Goal: Task Accomplishment & Management: Manage account settings

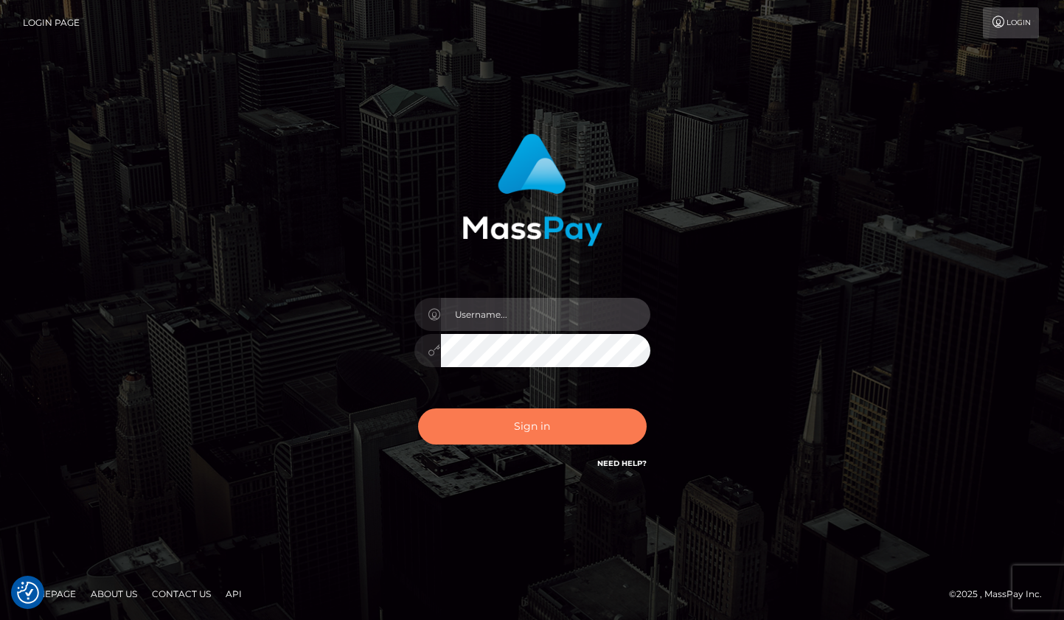
type input "rhai.club"
click at [488, 433] on button "Sign in" at bounding box center [532, 427] width 229 height 36
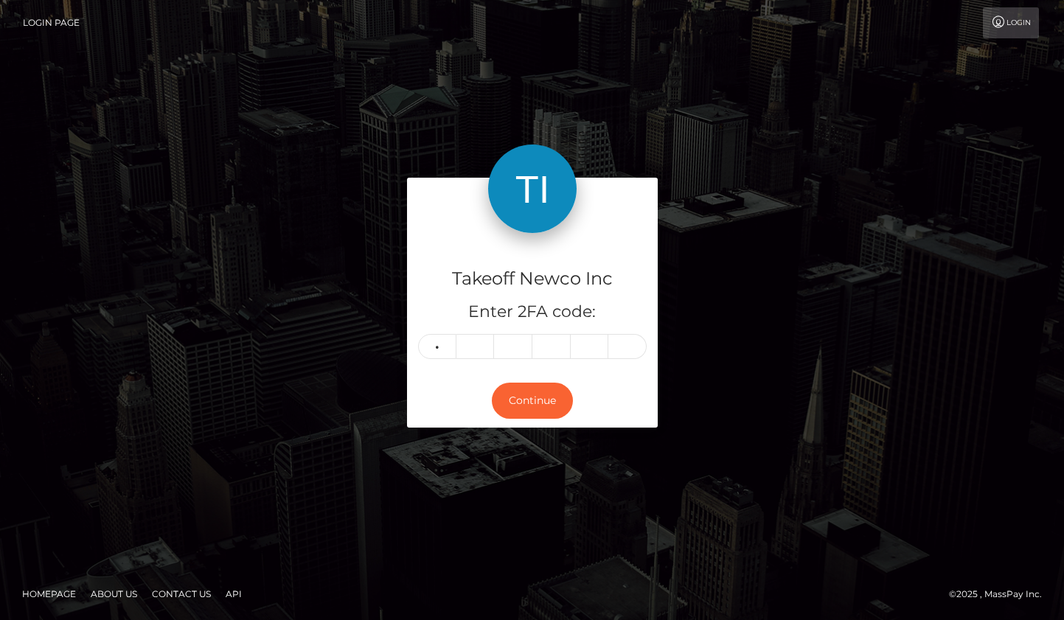
type input "5"
type input "3"
type input "7"
type input "2"
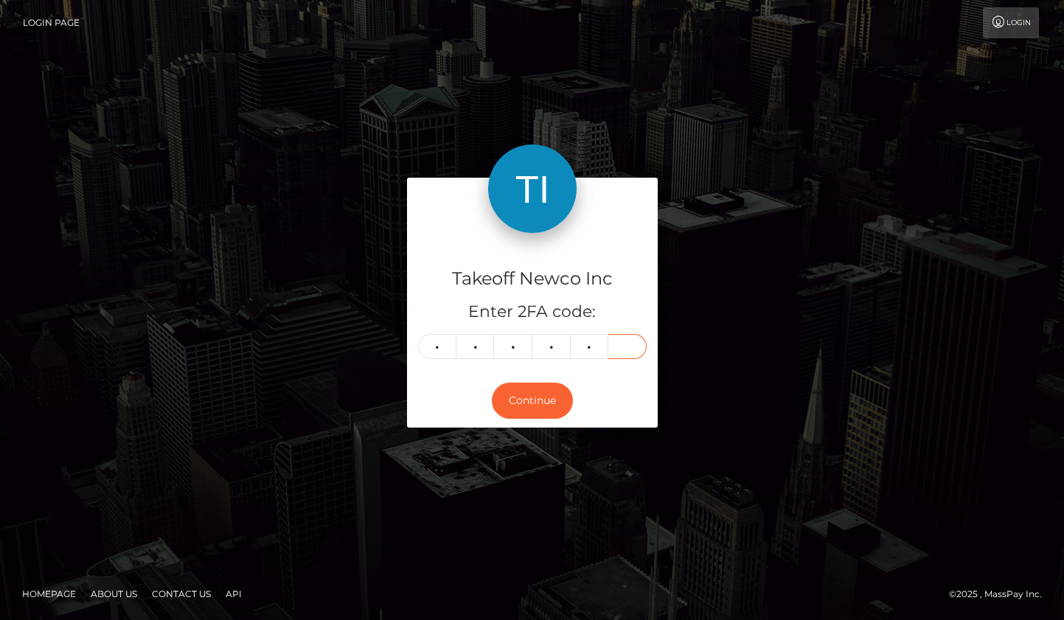
type input "6"
